Goal: Information Seeking & Learning: Learn about a topic

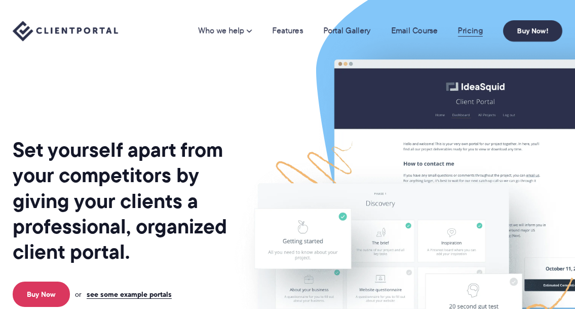
click at [467, 30] on link "Pricing" at bounding box center [470, 31] width 25 height 8
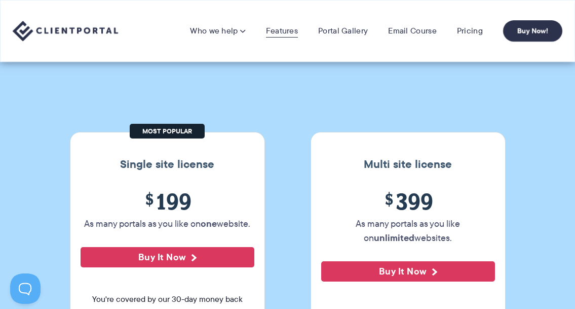
click at [293, 27] on link "Features" at bounding box center [282, 31] width 32 height 10
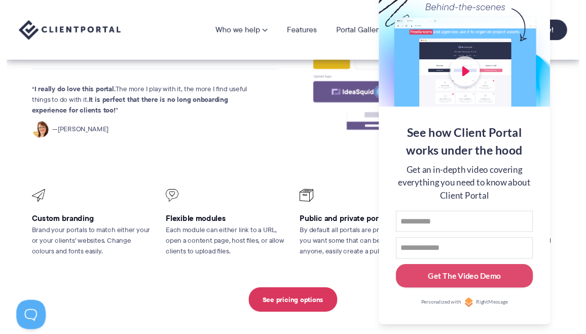
scroll to position [332, 0]
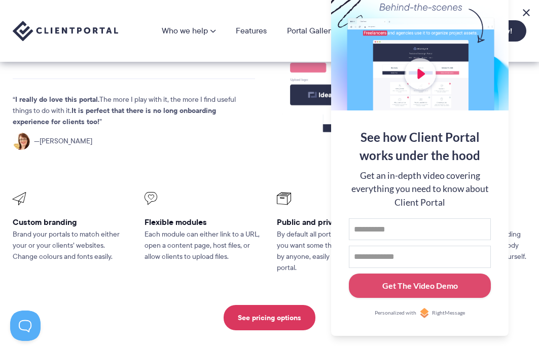
click at [526, 14] on button at bounding box center [526, 13] width 12 height 12
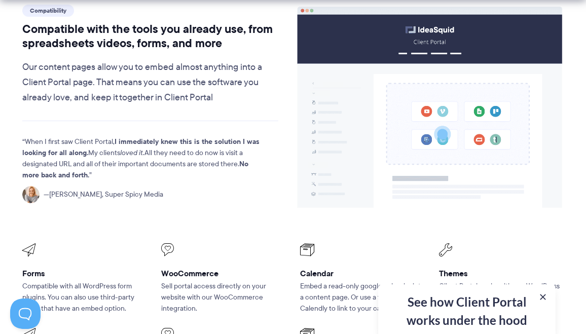
scroll to position [1164, 0]
